Goal: Task Accomplishment & Management: Use online tool/utility

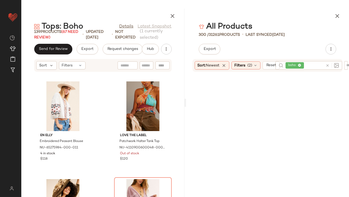
scroll to position [1941, 0]
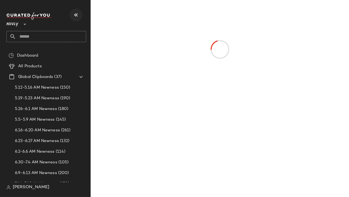
click at [76, 15] on icon "button" at bounding box center [76, 15] width 6 height 6
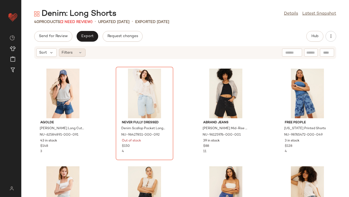
click at [76, 55] on div "Filters" at bounding box center [72, 52] width 27 height 8
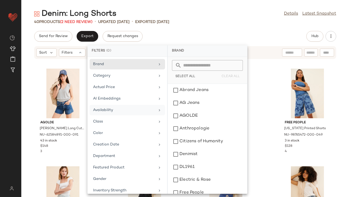
click at [105, 107] on div "Availability" at bounding box center [124, 110] width 62 height 6
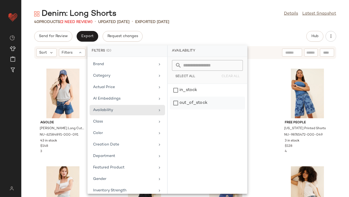
click at [212, 101] on div "out_of_stock" at bounding box center [207, 102] width 75 height 13
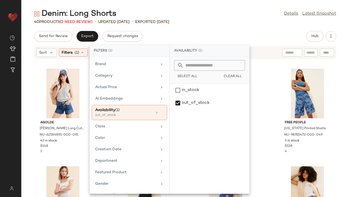
click at [212, 35] on div "Send for Review Export Request changes Hub" at bounding box center [184, 36] width 327 height 11
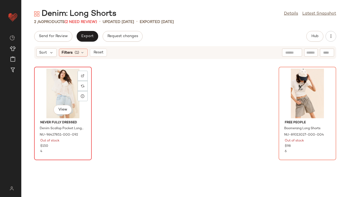
click at [63, 94] on div "View" at bounding box center [63, 93] width 54 height 50
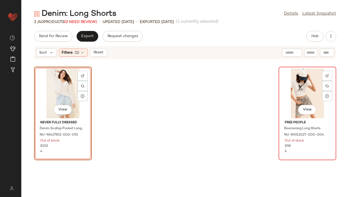
click at [305, 84] on div "View" at bounding box center [307, 93] width 54 height 50
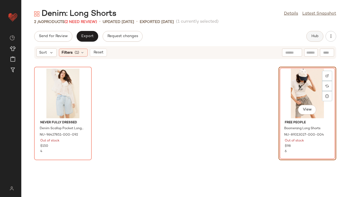
click at [318, 39] on button "Hub" at bounding box center [314, 36] width 17 height 11
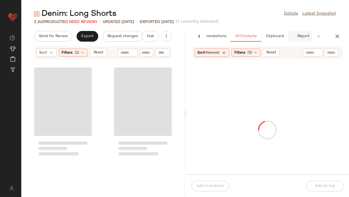
scroll to position [0, 30]
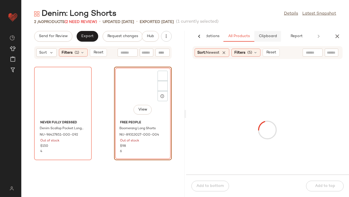
click at [276, 39] on button "Clipboard" at bounding box center [267, 36] width 27 height 11
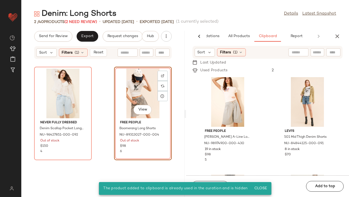
click at [130, 87] on div "View" at bounding box center [143, 93] width 54 height 50
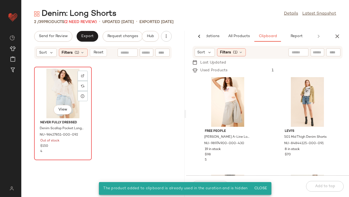
click at [65, 89] on div "View" at bounding box center [63, 93] width 54 height 50
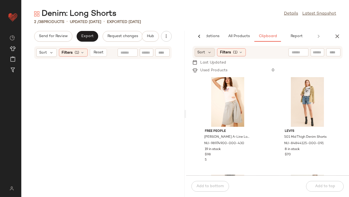
click at [204, 52] on span "Sort" at bounding box center [201, 53] width 8 height 6
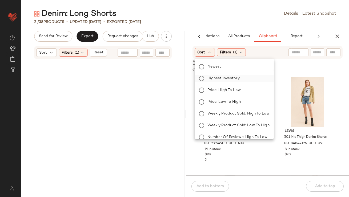
click at [219, 80] on span "Highest Inventory" at bounding box center [223, 78] width 32 height 6
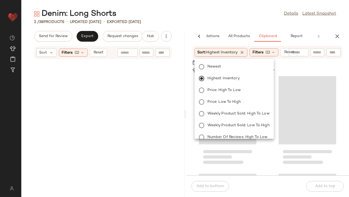
click at [126, 79] on div at bounding box center [102, 131] width 163 height 131
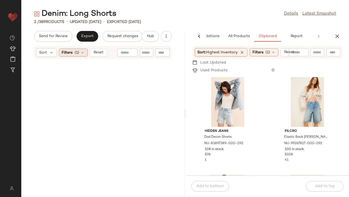
click at [83, 51] on icon at bounding box center [82, 52] width 4 height 4
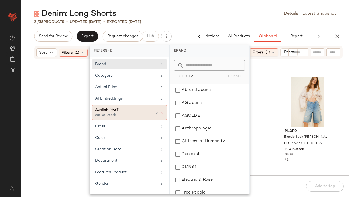
click at [160, 111] on icon at bounding box center [162, 113] width 4 height 4
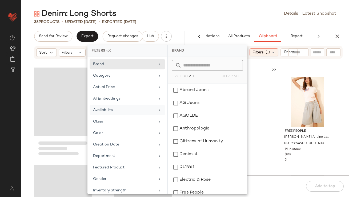
click at [202, 12] on div "Denim: Long Shorts Details Latest Snapshot" at bounding box center [184, 14] width 327 height 11
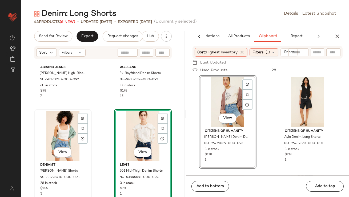
scroll to position [352, 0]
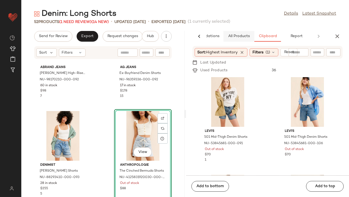
click at [240, 39] on button "All Products" at bounding box center [238, 36] width 31 height 11
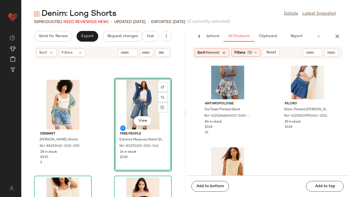
scroll to position [3462, 0]
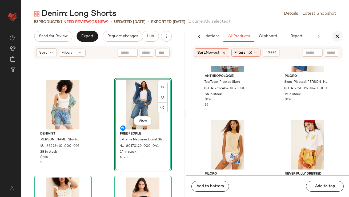
click at [334, 38] on icon "button" at bounding box center [337, 36] width 6 height 6
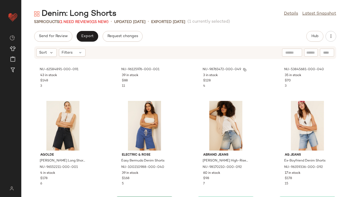
scroll to position [0, 0]
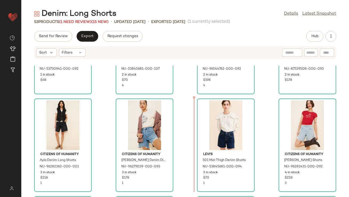
scroll to position [410, 0]
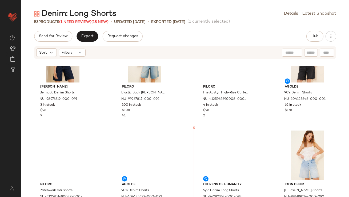
scroll to position [641, 0]
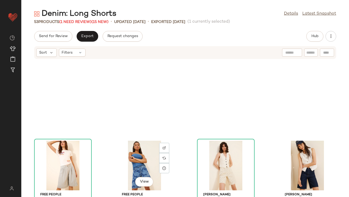
scroll to position [492, 0]
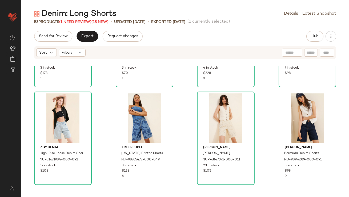
scroll to position [481, 0]
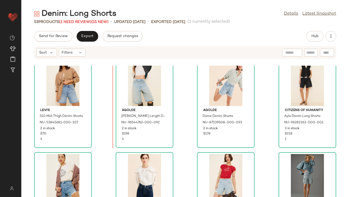
scroll to position [309, 0]
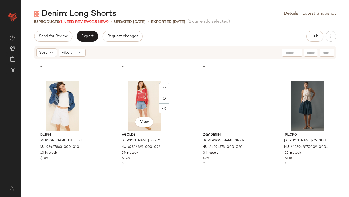
scroll to position [868, 0]
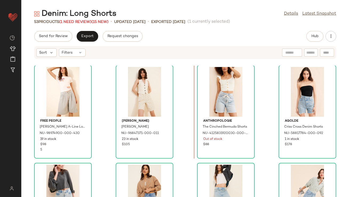
scroll to position [182, 0]
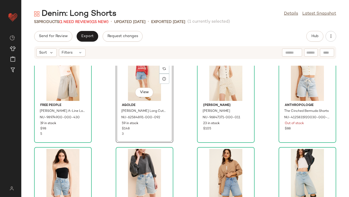
scroll to position [124, 0]
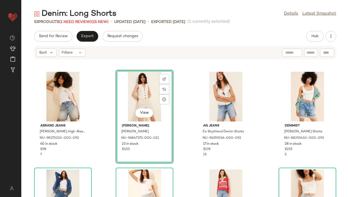
scroll to position [136, 0]
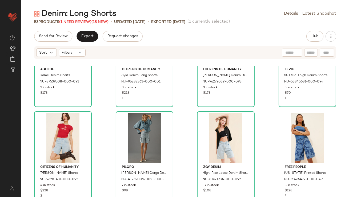
scroll to position [502, 0]
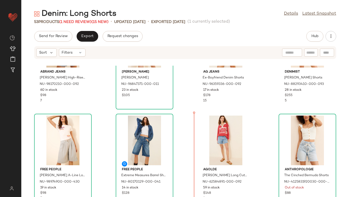
scroll to position [154, 0]
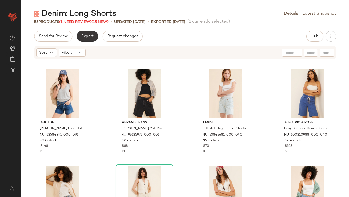
click at [88, 40] on button "Export" at bounding box center [87, 36] width 22 height 11
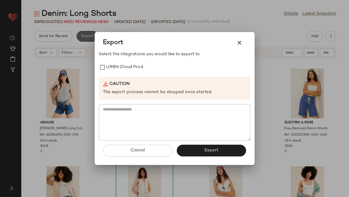
click at [88, 40] on div at bounding box center [174, 98] width 349 height 197
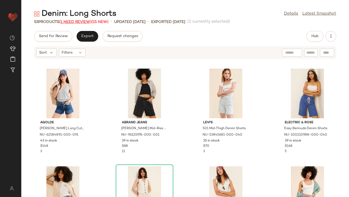
click at [87, 20] on span "(1 Need Review)" at bounding box center [75, 22] width 32 height 4
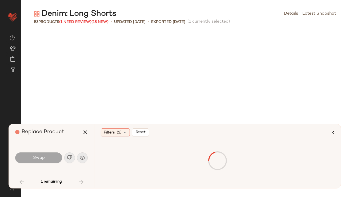
scroll to position [297, 0]
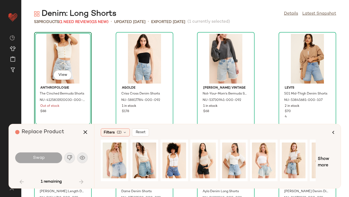
click at [72, 64] on div "View" at bounding box center [63, 59] width 54 height 50
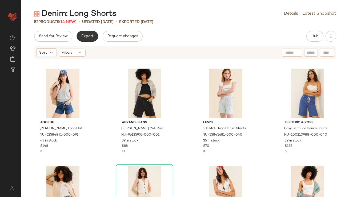
click at [91, 33] on button "Export" at bounding box center [87, 36] width 22 height 11
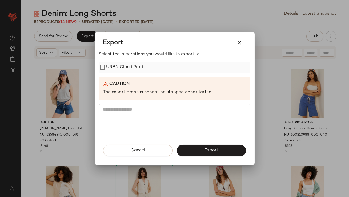
click at [136, 67] on label "URBN Cloud Prod" at bounding box center [124, 67] width 37 height 11
click at [209, 152] on span "Export" at bounding box center [211, 150] width 14 height 5
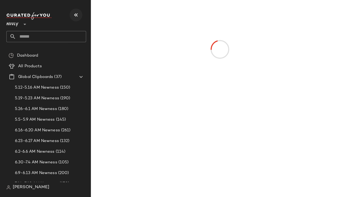
click at [77, 11] on button "button" at bounding box center [75, 15] width 13 height 13
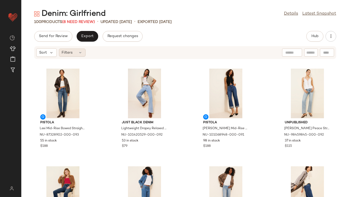
click at [69, 53] on span "Filters" at bounding box center [67, 53] width 11 height 6
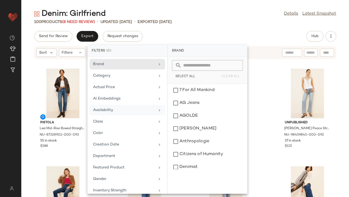
click at [110, 116] on div "Availability" at bounding box center [126, 121] width 75 height 10
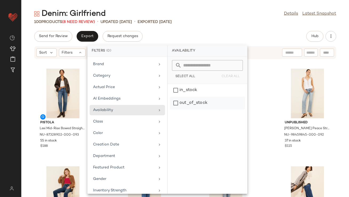
click at [176, 100] on div "out_of_stock" at bounding box center [207, 102] width 75 height 13
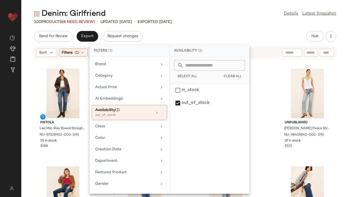
click at [194, 27] on div "Denim: Girlfriend Details Latest Snapshot 100 Products (8 Need Review) • update…" at bounding box center [184, 103] width 327 height 188
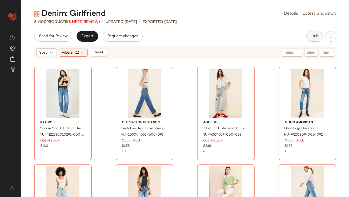
click at [312, 34] on span "Hub" at bounding box center [314, 36] width 7 height 4
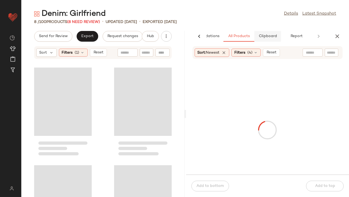
scroll to position [0, 30]
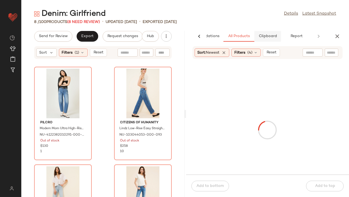
click at [273, 37] on span "Clipboard" at bounding box center [267, 36] width 18 height 4
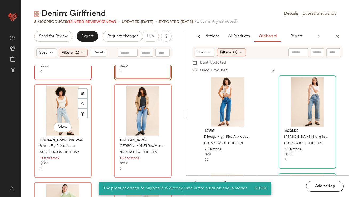
scroll to position [182, 0]
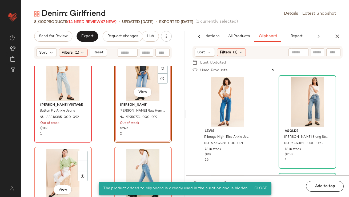
scroll to position [260, 0]
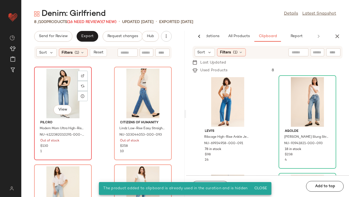
click at [67, 99] on div "View" at bounding box center [63, 93] width 54 height 50
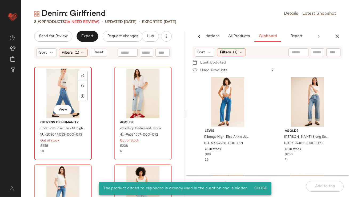
click at [67, 96] on div "View" at bounding box center [63, 93] width 54 height 50
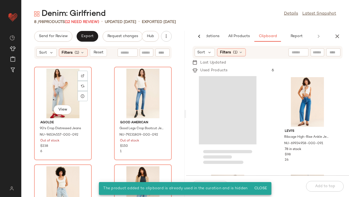
click at [67, 95] on div "View" at bounding box center [63, 93] width 54 height 50
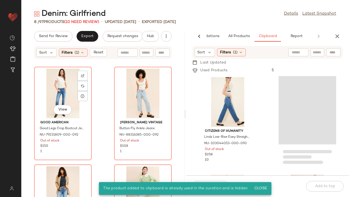
click at [67, 95] on div "View" at bounding box center [63, 93] width 54 height 50
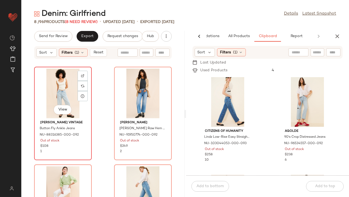
click at [65, 87] on div "View" at bounding box center [63, 93] width 54 height 50
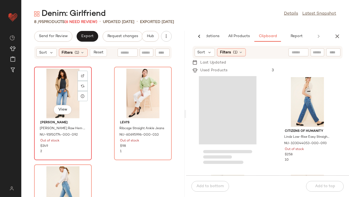
click at [65, 87] on div "View" at bounding box center [63, 93] width 54 height 50
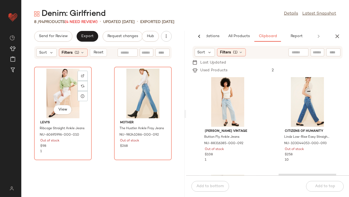
click at [65, 87] on div "View" at bounding box center [63, 93] width 54 height 50
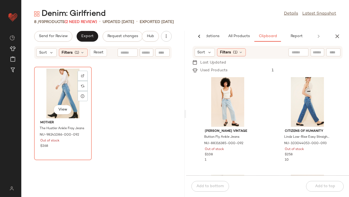
click at [65, 87] on div "View" at bounding box center [63, 93] width 54 height 50
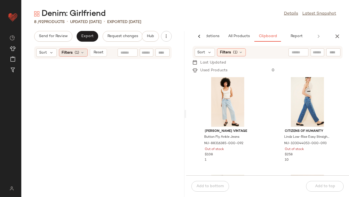
click at [82, 53] on icon at bounding box center [82, 52] width 4 height 4
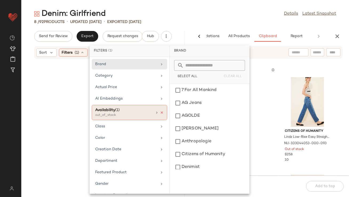
click at [160, 112] on icon at bounding box center [162, 113] width 4 height 4
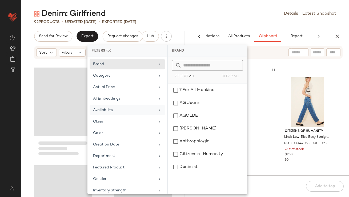
click at [209, 24] on div "Denim: Girlfriend Details Latest Snapshot 92 Products • updated [DATE] • Export…" at bounding box center [184, 103] width 327 height 188
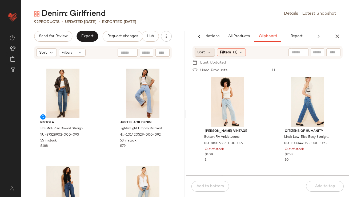
click at [209, 50] on icon at bounding box center [209, 52] width 5 height 5
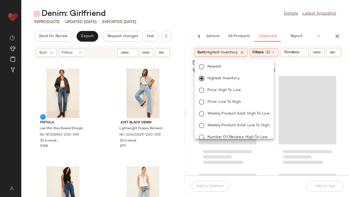
click at [203, 27] on div "Denim: Girlfriend Details Latest Snapshot 92 Products • updated [DATE] • Export…" at bounding box center [184, 103] width 327 height 188
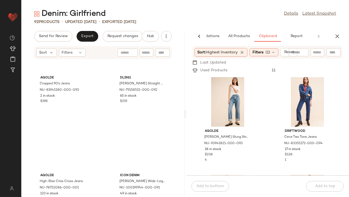
scroll to position [943, 0]
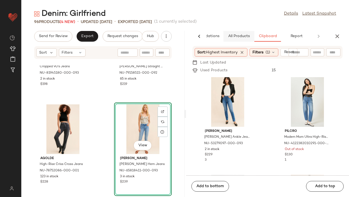
click at [233, 40] on button "All Products" at bounding box center [238, 36] width 31 height 11
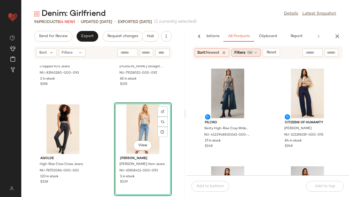
click at [245, 54] on span "Filters" at bounding box center [239, 53] width 11 height 6
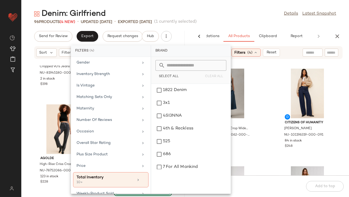
scroll to position [137, 0]
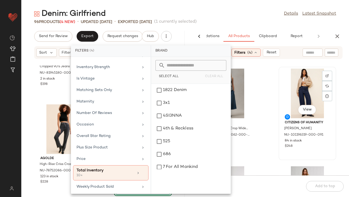
click at [280, 80] on div "View" at bounding box center [307, 93] width 54 height 50
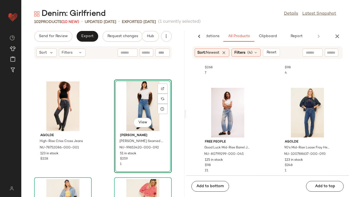
scroll to position [1547, 0]
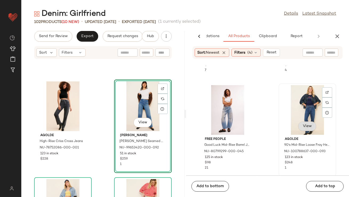
click at [302, 127] on span "View" at bounding box center [306, 126] width 9 height 4
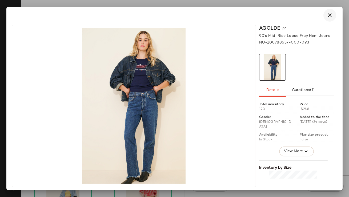
click at [326, 14] on button "button" at bounding box center [329, 15] width 13 height 13
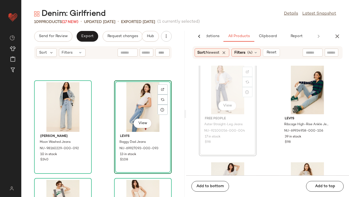
scroll to position [4589, 0]
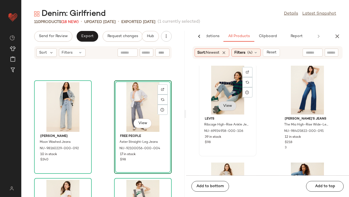
click at [227, 104] on span "View" at bounding box center [227, 106] width 9 height 4
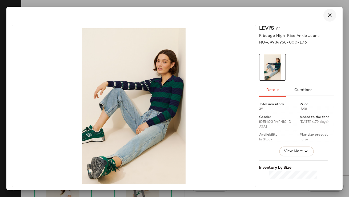
click at [329, 19] on button "button" at bounding box center [329, 15] width 13 height 13
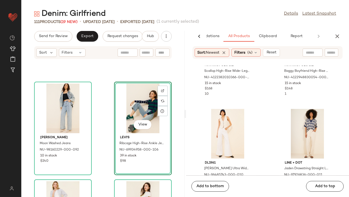
scroll to position [5735, 0]
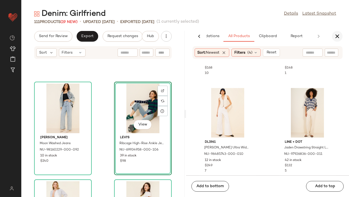
click at [333, 35] on button "button" at bounding box center [337, 36] width 11 height 11
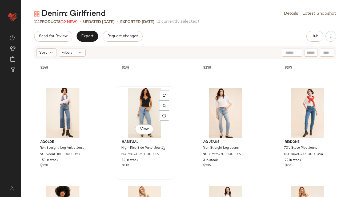
scroll to position [280, 0]
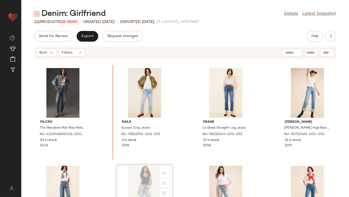
scroll to position [189, 0]
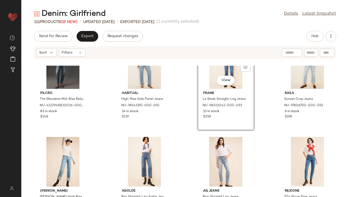
scroll to position [239, 0]
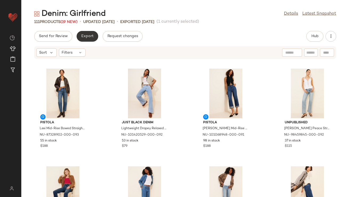
click at [84, 35] on span "Export" at bounding box center [87, 36] width 13 height 4
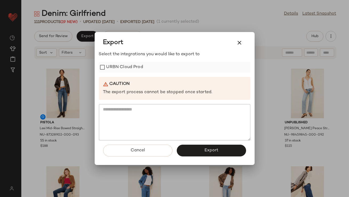
click at [125, 64] on label "URBN Cloud Prod" at bounding box center [124, 67] width 37 height 11
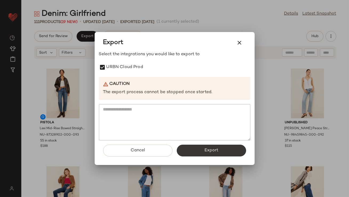
click at [187, 146] on button "Export" at bounding box center [211, 150] width 69 height 12
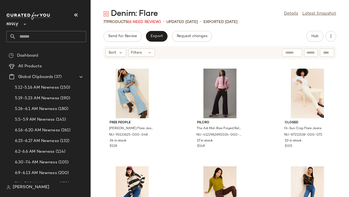
click at [76, 14] on icon "button" at bounding box center [76, 15] width 6 height 6
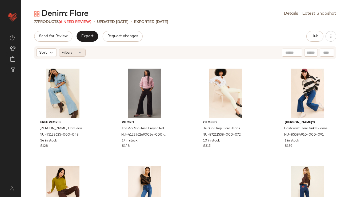
click at [77, 52] on div "Filters" at bounding box center [72, 52] width 27 height 8
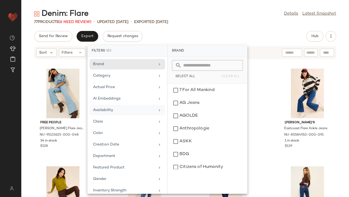
click at [111, 109] on div "Availability" at bounding box center [124, 110] width 62 height 6
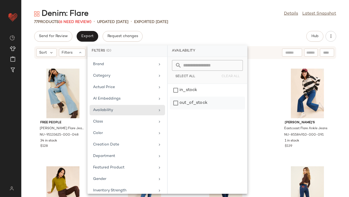
click at [184, 100] on div "out_of_stock" at bounding box center [207, 102] width 75 height 13
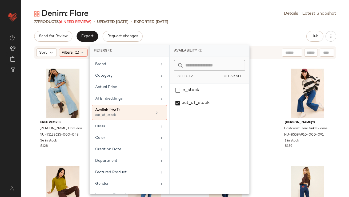
click at [211, 27] on div "Denim: Flare Details Latest Snapshot 77 Products (6 Need Review) • updated Aug …" at bounding box center [184, 103] width 327 height 188
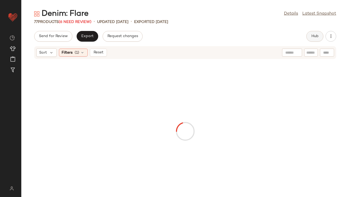
click at [311, 38] on span "Hub" at bounding box center [314, 36] width 7 height 4
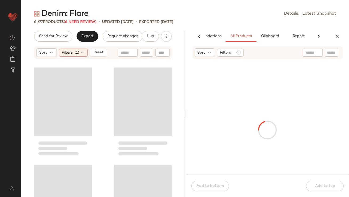
scroll to position [0, 28]
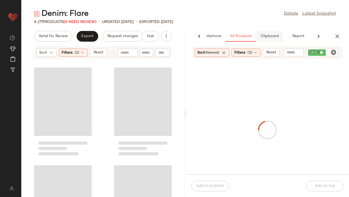
click at [269, 38] on button "Clipboard" at bounding box center [269, 36] width 27 height 11
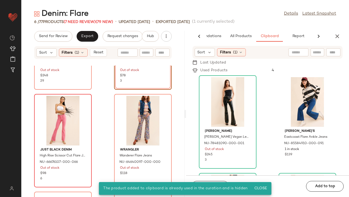
scroll to position [77, 0]
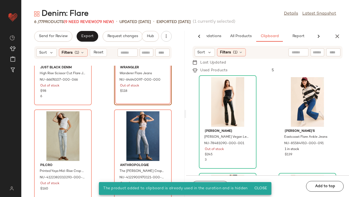
scroll to position [162, 0]
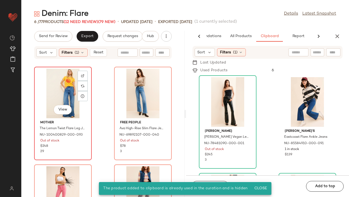
click at [60, 78] on div "View" at bounding box center [63, 93] width 54 height 50
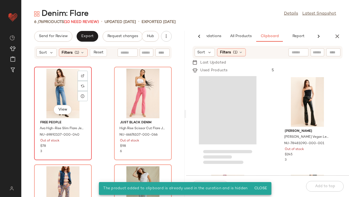
click at [58, 78] on div "View" at bounding box center [63, 93] width 54 height 50
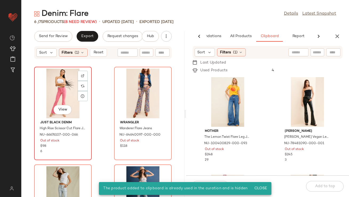
click at [56, 78] on div "View" at bounding box center [63, 93] width 54 height 50
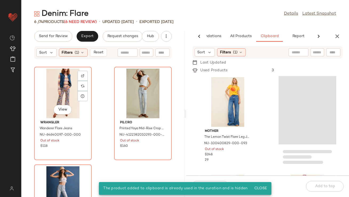
click at [56, 78] on div "View" at bounding box center [63, 93] width 54 height 50
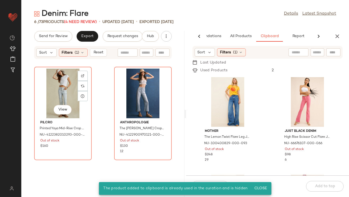
click at [56, 78] on div "View" at bounding box center [63, 93] width 54 height 50
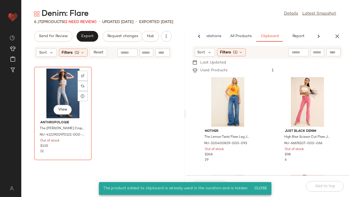
click at [56, 78] on div "View" at bounding box center [63, 93] width 54 height 50
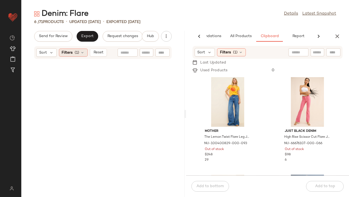
click at [82, 51] on icon at bounding box center [82, 52] width 4 height 4
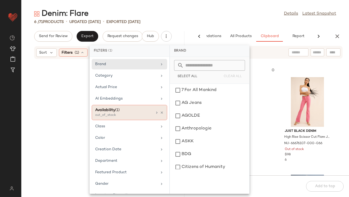
click at [160, 112] on icon at bounding box center [162, 113] width 4 height 4
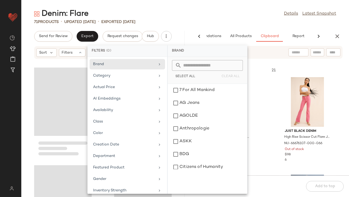
click at [200, 13] on div "Denim: Flare Details Latest Snapshot" at bounding box center [184, 14] width 327 height 11
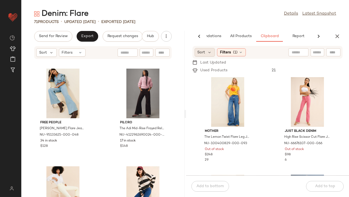
click at [212, 51] on div "Sort" at bounding box center [204, 52] width 21 height 9
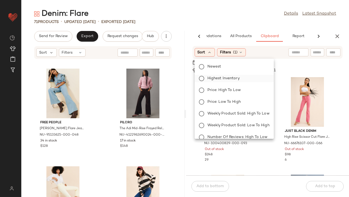
click at [209, 78] on span "Highest Inventory" at bounding box center [223, 78] width 32 height 6
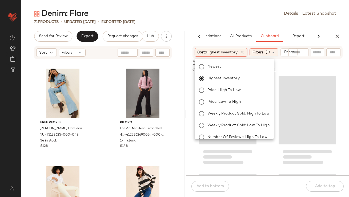
click at [222, 3] on main "Denim: Flare Details Latest Snapshot 71 Products • updated Aug 12th • Exported …" at bounding box center [174, 98] width 349 height 197
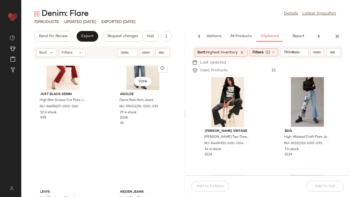
scroll to position [714, 0]
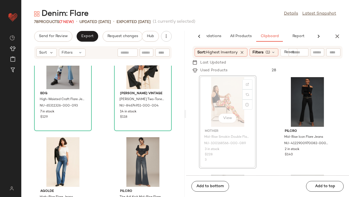
scroll to position [1144, 0]
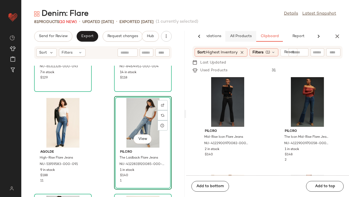
click at [244, 40] on button "All Products" at bounding box center [240, 36] width 31 height 11
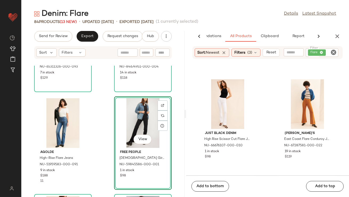
scroll to position [969, 0]
click at [337, 34] on icon "button" at bounding box center [337, 36] width 6 height 6
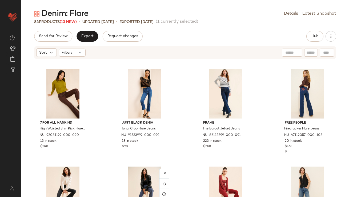
scroll to position [0, 0]
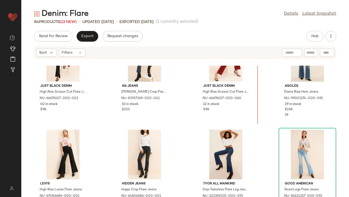
scroll to position [236, 0]
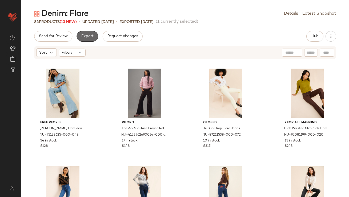
click at [82, 35] on span "Export" at bounding box center [87, 36] width 13 height 4
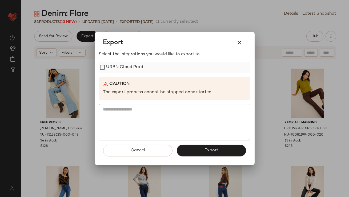
click at [118, 67] on label "URBN Cloud Prod" at bounding box center [124, 67] width 37 height 11
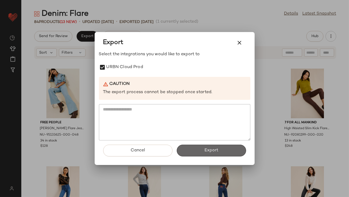
click at [196, 145] on button "Export" at bounding box center [211, 150] width 69 height 12
